Goal: Task Accomplishment & Management: Manage account settings

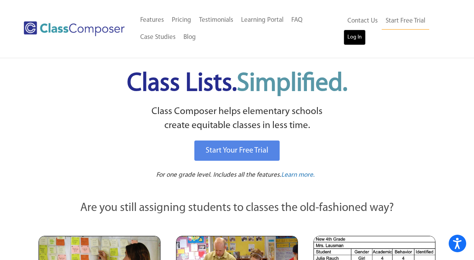
click at [355, 39] on link "Log In" at bounding box center [355, 38] width 22 height 16
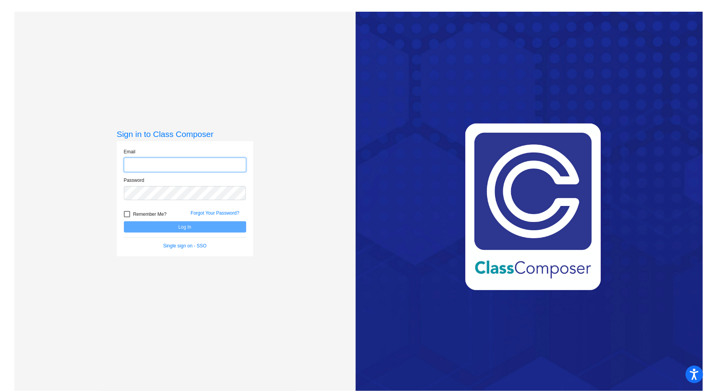
type input "[EMAIL_ADDRESS][DOMAIN_NAME]"
click at [163, 220] on div "Remember Me?" at bounding box center [151, 215] width 67 height 12
click at [161, 234] on form "Email [EMAIL_ADDRESS][DOMAIN_NAME] Password Remember Me? Forgot Your Password? …" at bounding box center [185, 198] width 122 height 101
click at [176, 227] on button "Log In" at bounding box center [185, 226] width 122 height 11
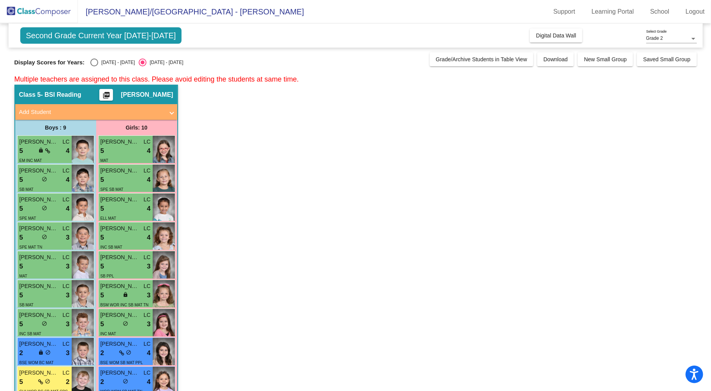
click at [56, 37] on span "Second Grade Current Year [DATE]-[DATE]" at bounding box center [101, 35] width 162 height 16
click at [677, 16] on div "Support Learning Portal School Logout" at bounding box center [630, 11] width 164 height 12
click at [698, 14] on link "Logout" at bounding box center [696, 11] width 32 height 12
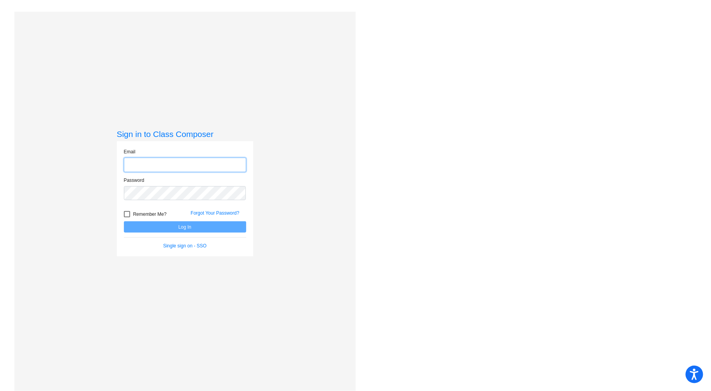
type input "[EMAIL_ADDRESS][DOMAIN_NAME]"
